Goal: Task Accomplishment & Management: Manage account settings

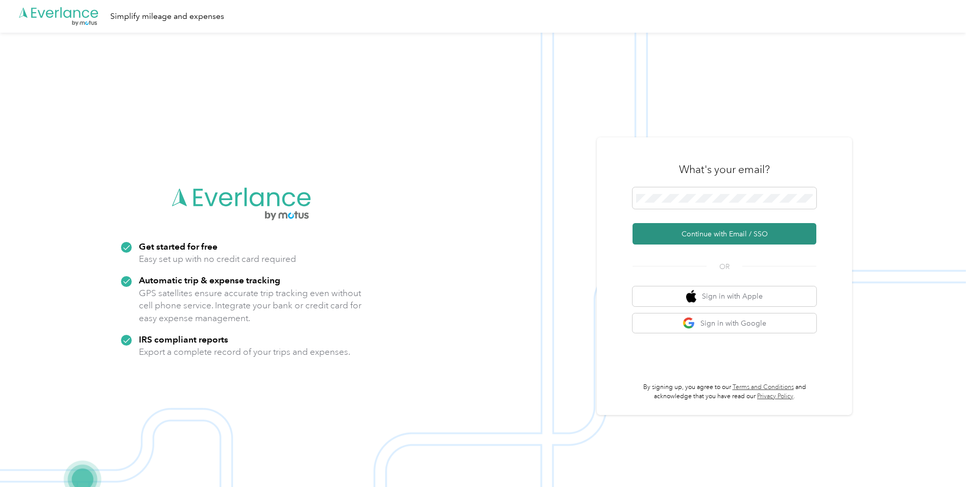
click at [696, 230] on button "Continue with Email / SSO" at bounding box center [725, 233] width 184 height 21
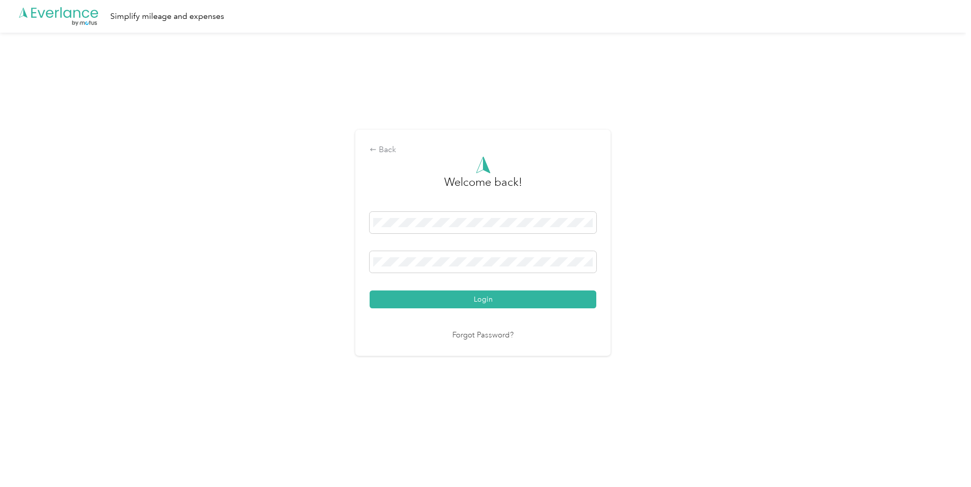
click at [445, 297] on button "Login" at bounding box center [483, 300] width 227 height 18
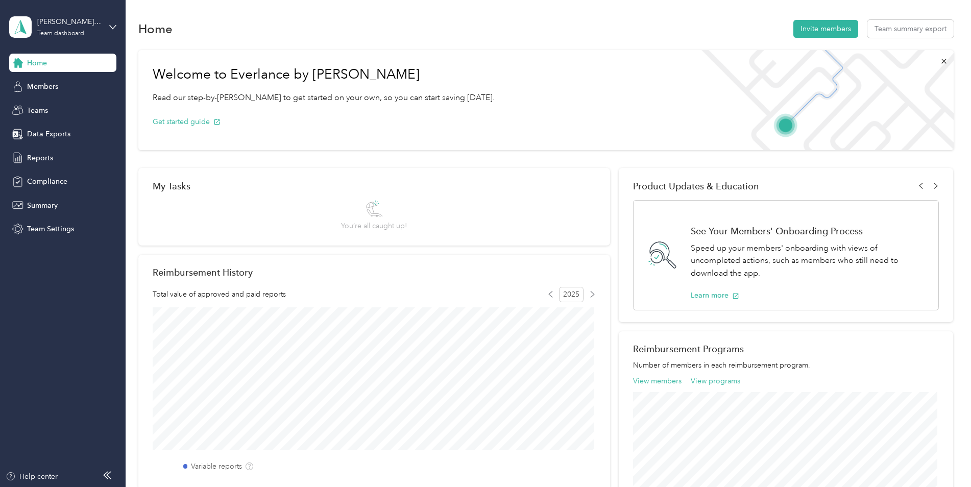
click at [22, 60] on icon at bounding box center [17, 62] width 11 height 11
click at [107, 27] on div "[PERSON_NAME] [PERSON_NAME] Que Team dashboard" at bounding box center [62, 27] width 107 height 36
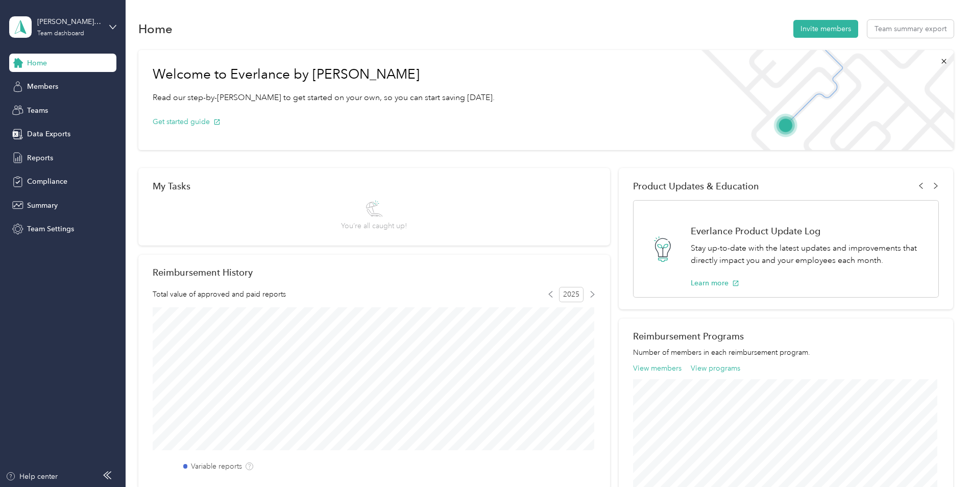
click at [67, 107] on div "Personal dashboard" at bounding box center [50, 107] width 64 height 11
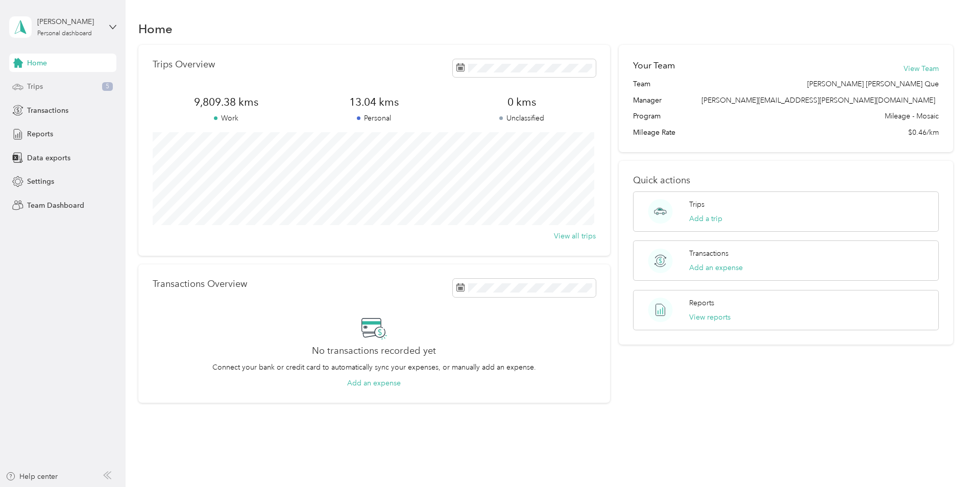
click at [59, 84] on div "Trips 5" at bounding box center [62, 87] width 107 height 18
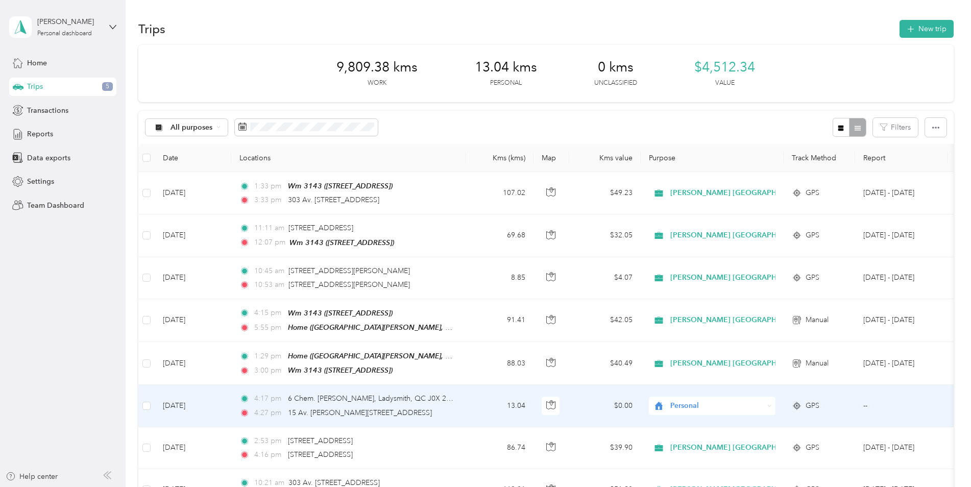
click at [666, 400] on span "Personal" at bounding box center [708, 405] width 111 height 11
click at [660, 425] on li "[PERSON_NAME] [GEOGRAPHIC_DATA]" at bounding box center [734, 422] width 171 height 18
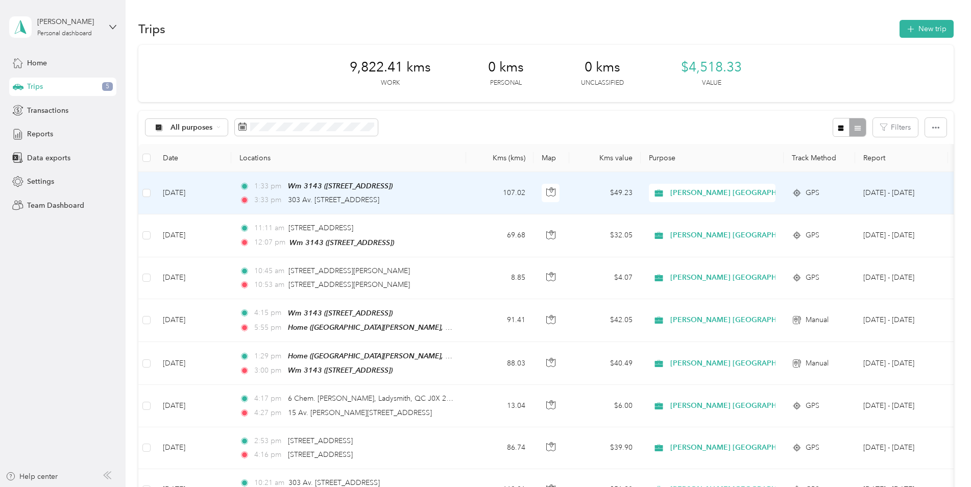
click at [201, 192] on td "[DATE]" at bounding box center [193, 193] width 77 height 42
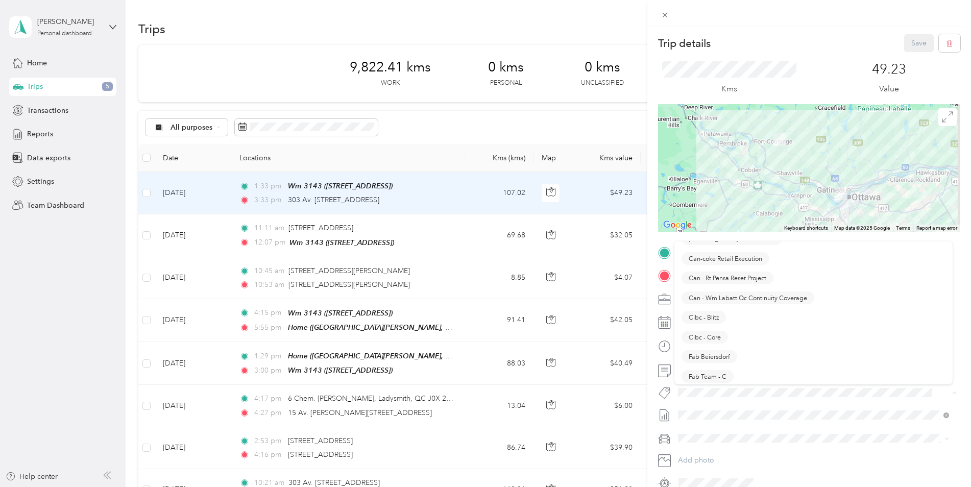
scroll to position [102, 0]
click at [721, 449] on span "Wt Walmart Signage" at bounding box center [719, 449] width 60 height 9
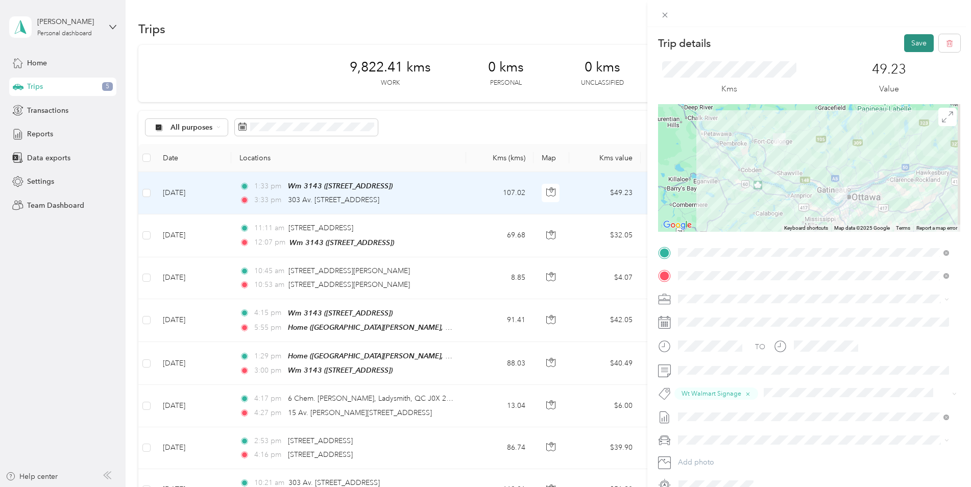
click at [911, 46] on button "Save" at bounding box center [919, 43] width 30 height 18
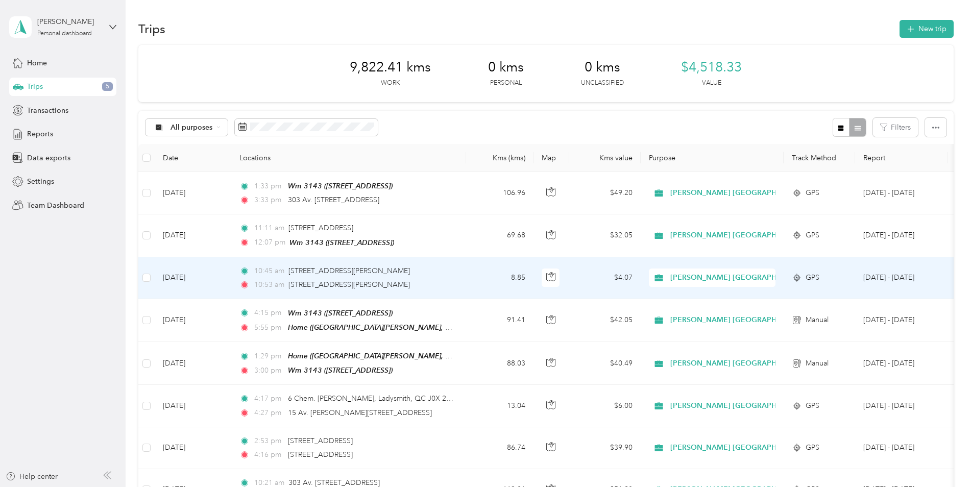
click at [198, 273] on td "[DATE]" at bounding box center [193, 278] width 77 height 42
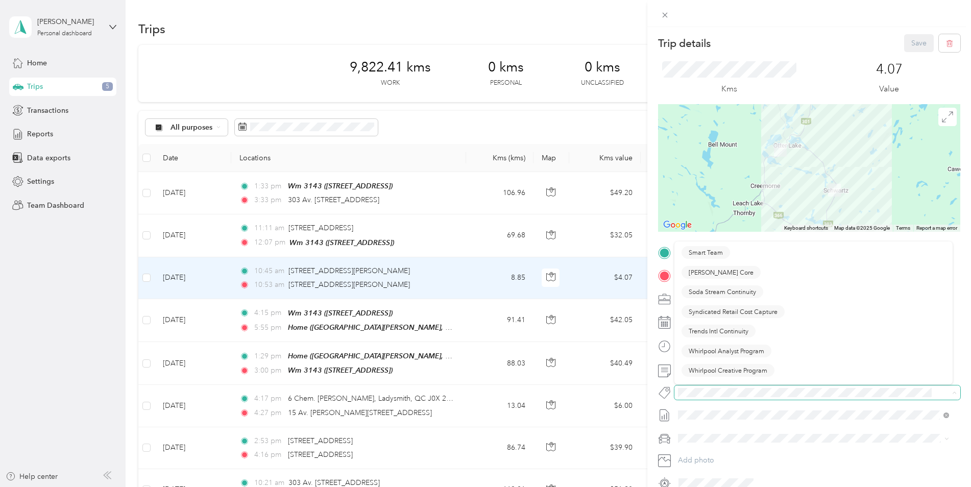
scroll to position [589, 0]
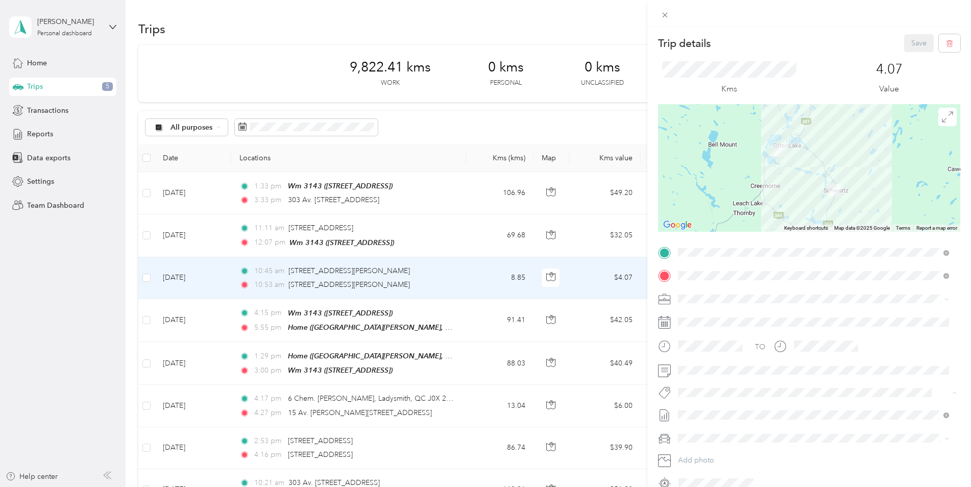
click at [713, 446] on span "Wt Walmart Signage" at bounding box center [719, 450] width 60 height 9
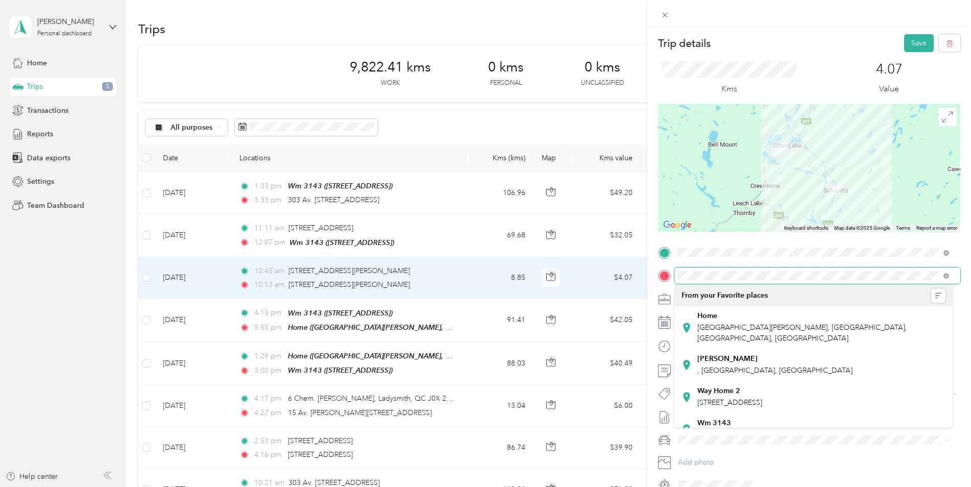
click at [670, 286] on div "TO Wt Walmart Signage Add photo" at bounding box center [809, 369] width 302 height 249
click at [935, 293] on icon "button" at bounding box center [938, 295] width 7 height 7
click at [892, 316] on span "Nearby" at bounding box center [892, 316] width 24 height 9
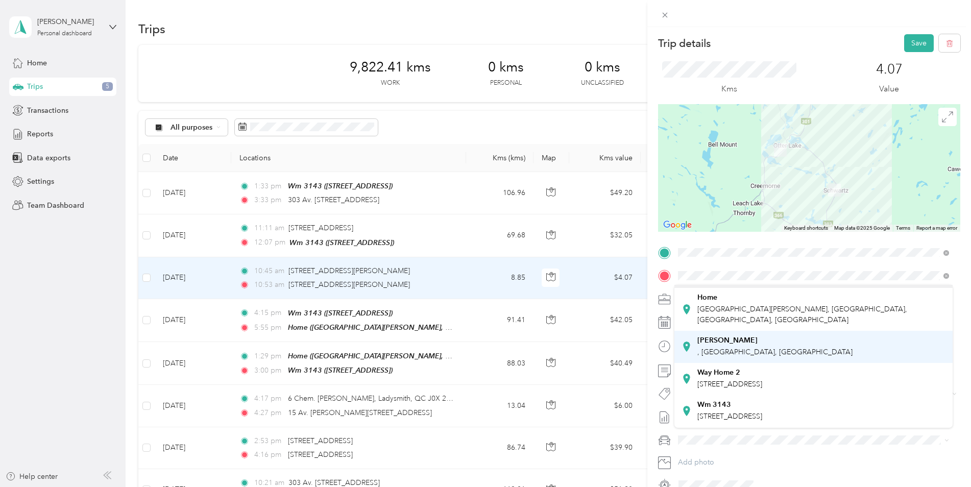
scroll to position [0, 0]
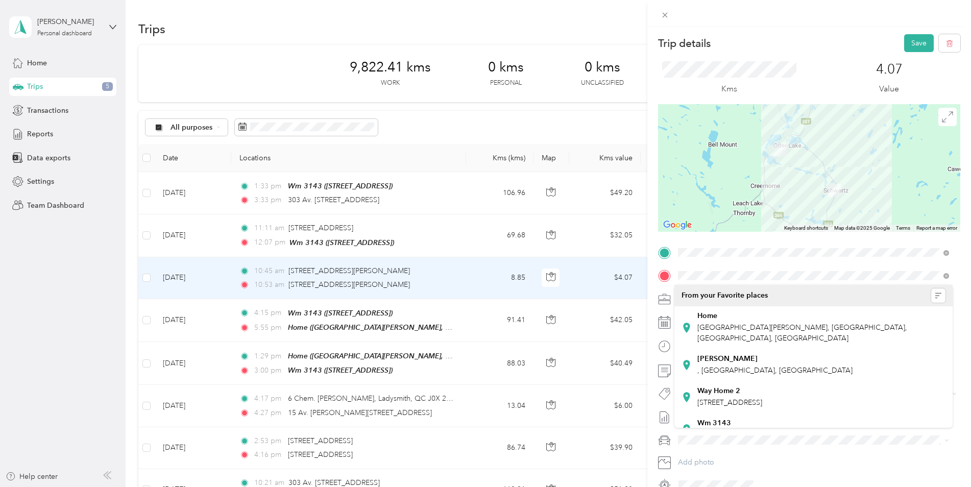
click at [891, 186] on div at bounding box center [809, 168] width 302 height 128
click at [904, 40] on button "Save" at bounding box center [919, 43] width 30 height 18
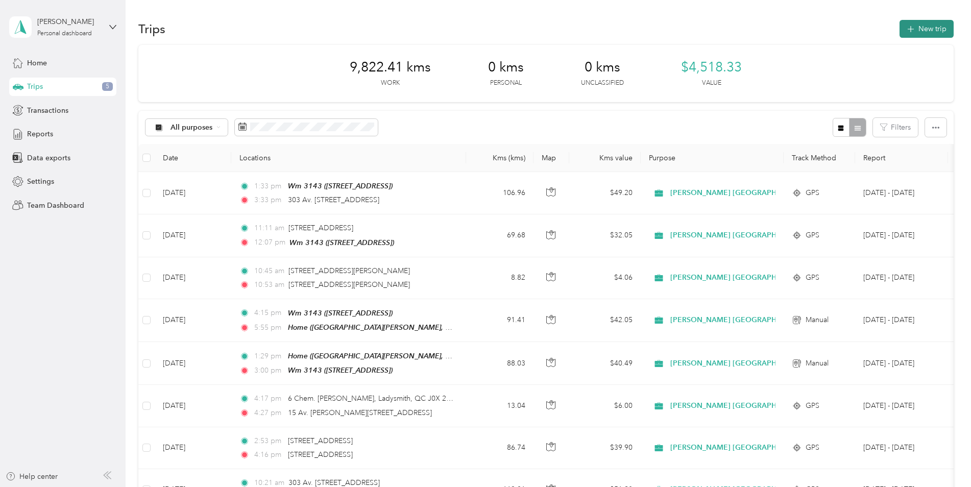
click at [923, 27] on button "New trip" at bounding box center [927, 29] width 54 height 18
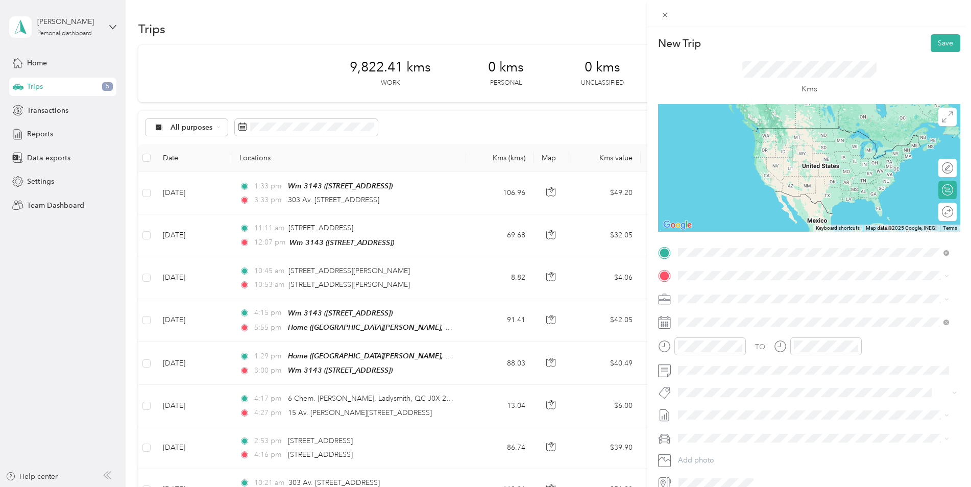
click at [751, 291] on span "[STREET_ADDRESS]" at bounding box center [730, 289] width 65 height 9
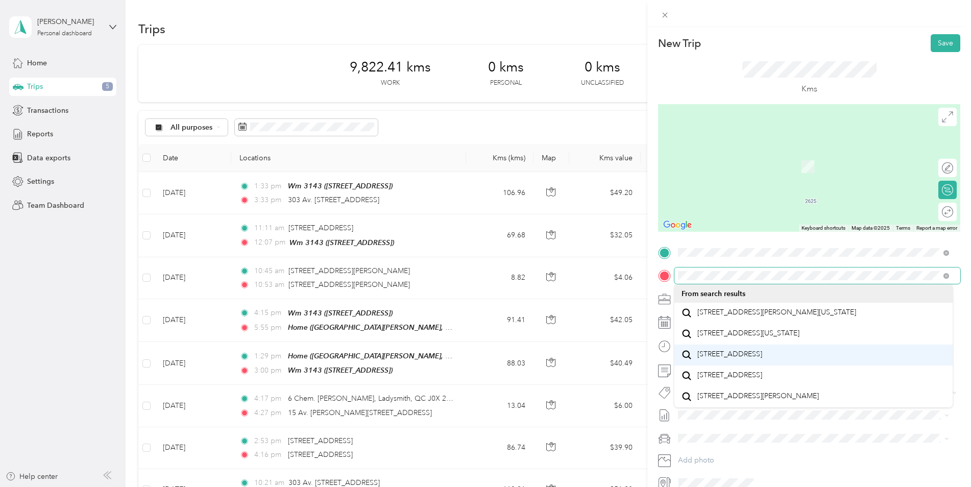
scroll to position [18, 0]
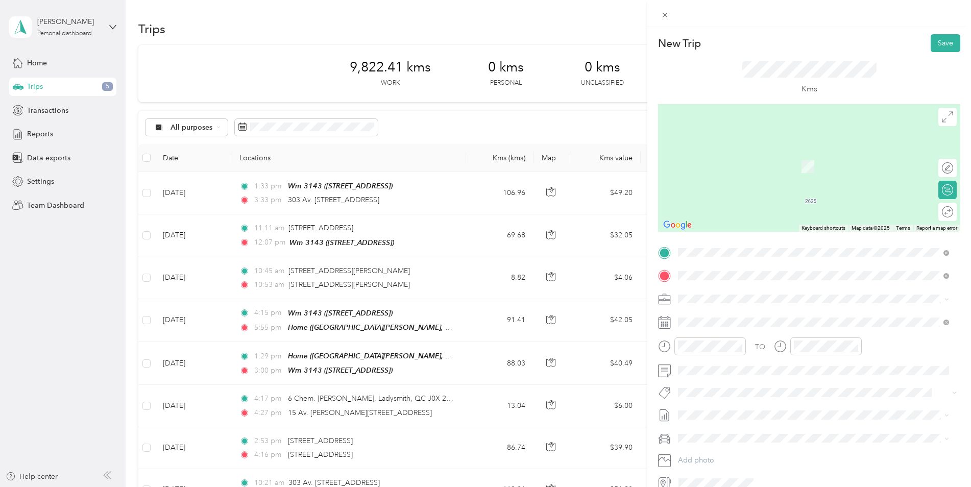
click at [731, 309] on span "[GEOGRAPHIC_DATA] [GEOGRAPHIC_DATA], [GEOGRAPHIC_DATA]" at bounding box center [773, 317] width 151 height 18
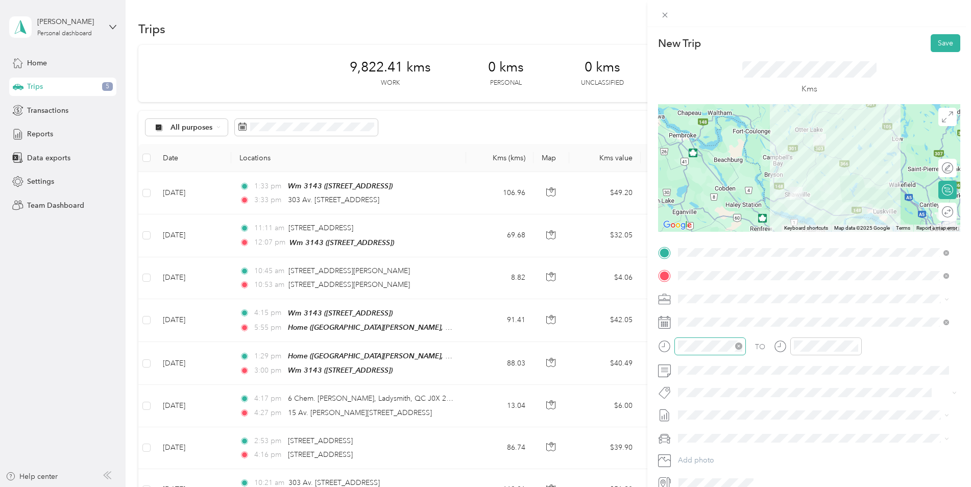
click at [741, 345] on icon "close-circle" at bounding box center [738, 346] width 7 height 7
click at [683, 307] on div "11" at bounding box center [689, 306] width 25 height 14
drag, startPoint x: 743, startPoint y: 207, endPoint x: 749, endPoint y: 216, distance: 10.6
click at [743, 207] on div "AM" at bounding box center [746, 210] width 25 height 14
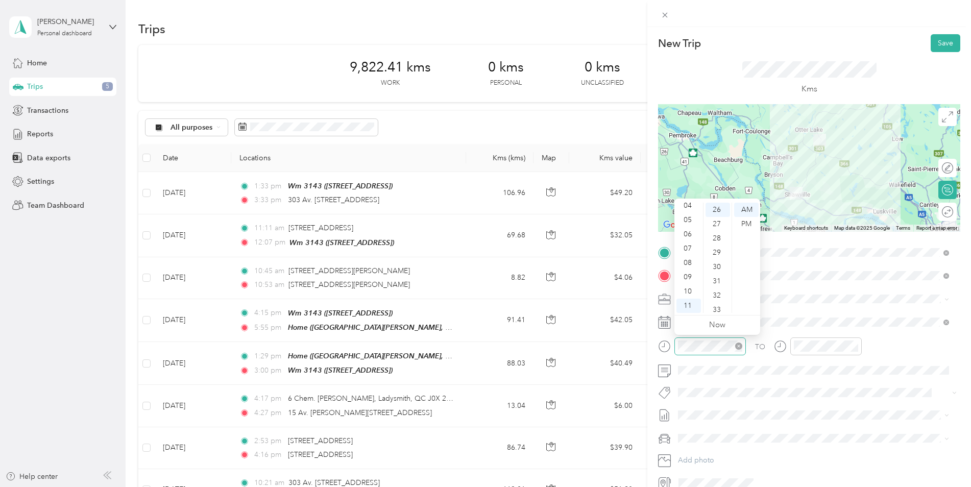
click at [731, 326] on ul "Now" at bounding box center [718, 325] width 86 height 19
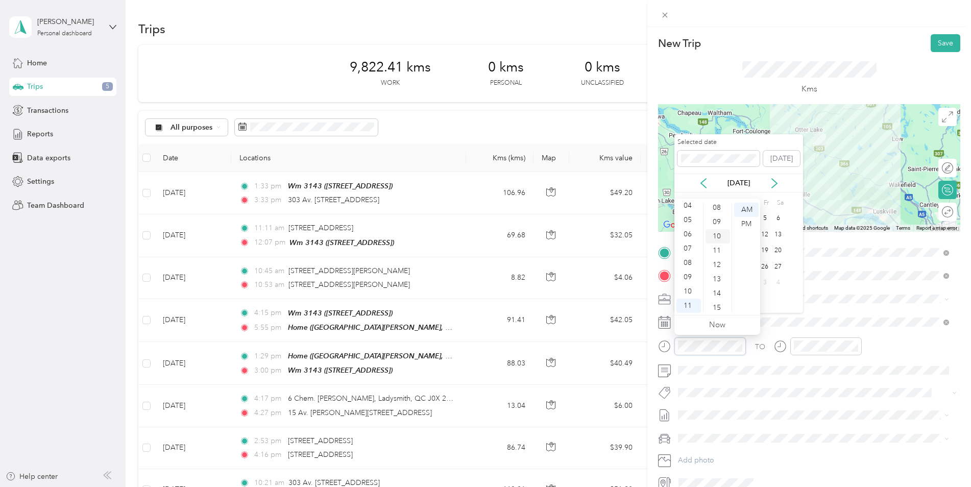
scroll to position [14, 0]
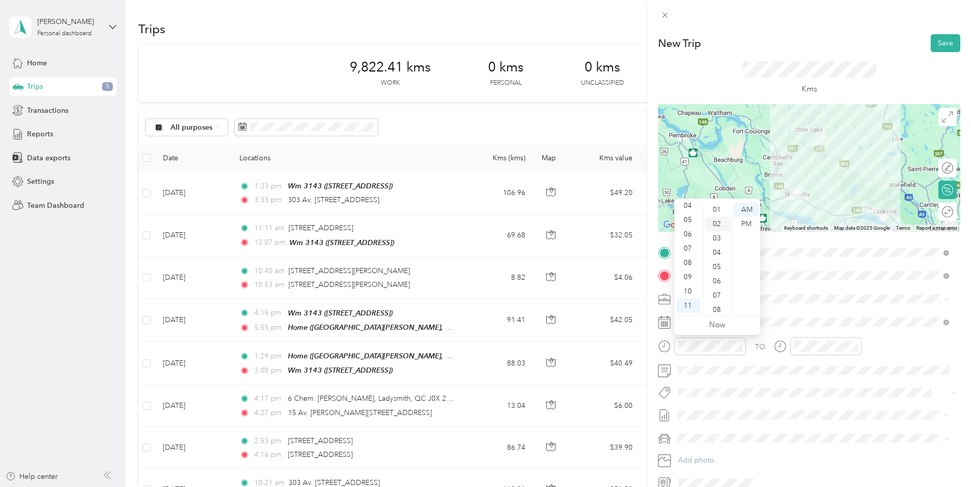
click at [716, 223] on div "02" at bounding box center [718, 224] width 25 height 14
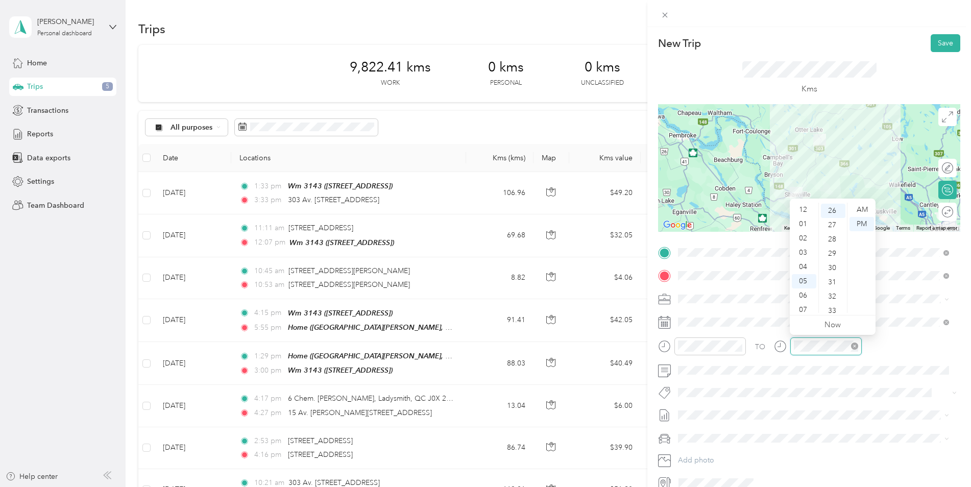
scroll to position [61, 0]
click at [805, 307] on div "11" at bounding box center [804, 306] width 25 height 14
click at [835, 215] on div "12" at bounding box center [833, 214] width 25 height 14
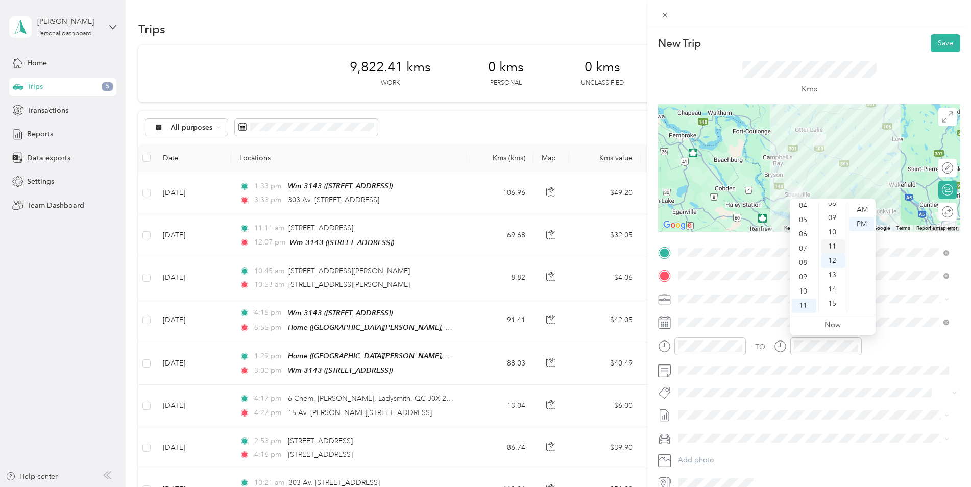
click at [835, 245] on div "11" at bounding box center [833, 247] width 25 height 14
click at [867, 209] on div "AM" at bounding box center [862, 210] width 25 height 14
click at [720, 446] on span "Wt Walmart Signage" at bounding box center [719, 450] width 60 height 9
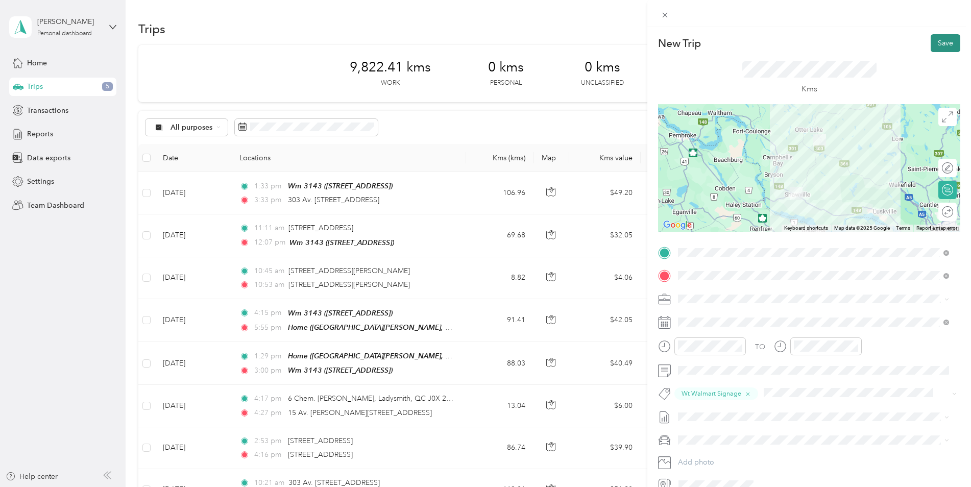
click at [935, 41] on button "Save" at bounding box center [946, 43] width 30 height 18
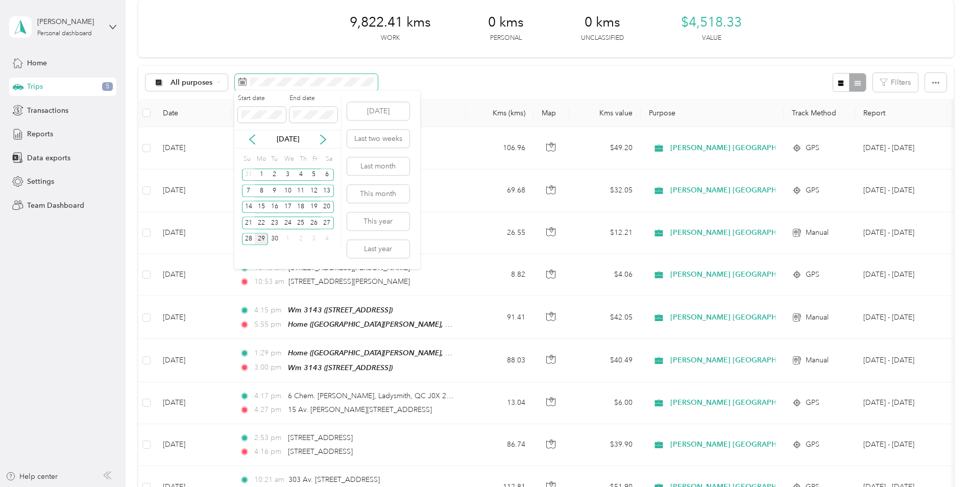
scroll to position [0, 0]
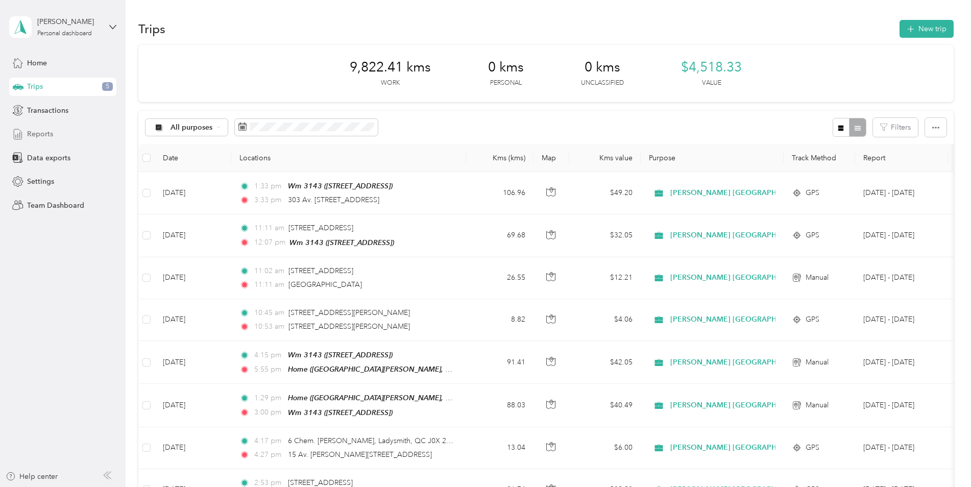
click at [40, 134] on span "Reports" at bounding box center [40, 134] width 26 height 11
